Goal: Information Seeking & Learning: Learn about a topic

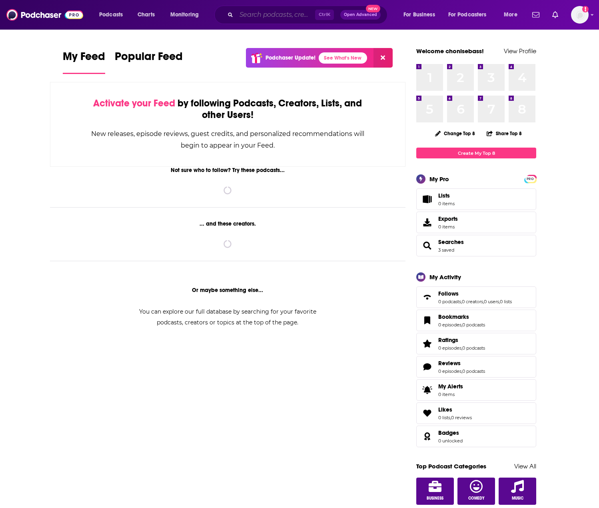
click at [269, 14] on input "Search podcasts, credits, & more..." at bounding box center [275, 14] width 79 height 13
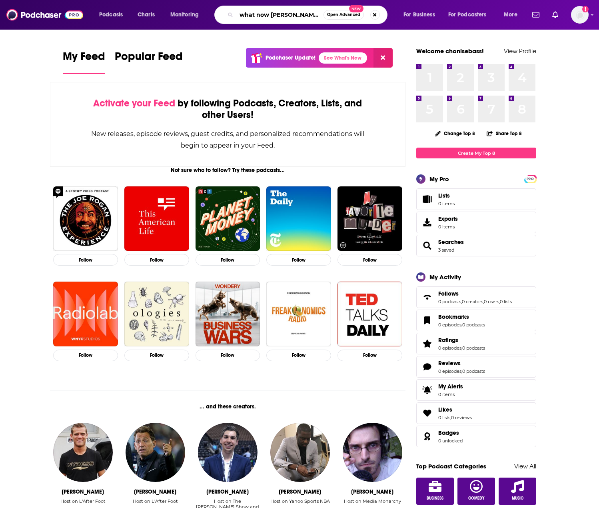
type input "what now [PERSON_NAME]"
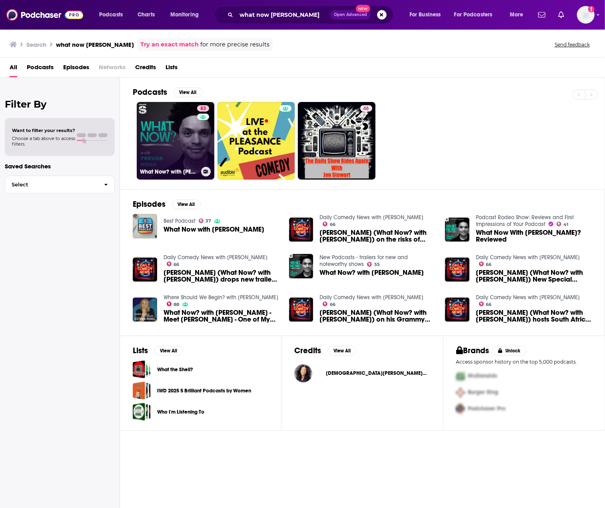
click at [186, 152] on link "83 What Now? with [PERSON_NAME]" at bounding box center [176, 141] width 78 height 78
